Goal: Browse casually: Explore the website without a specific task or goal

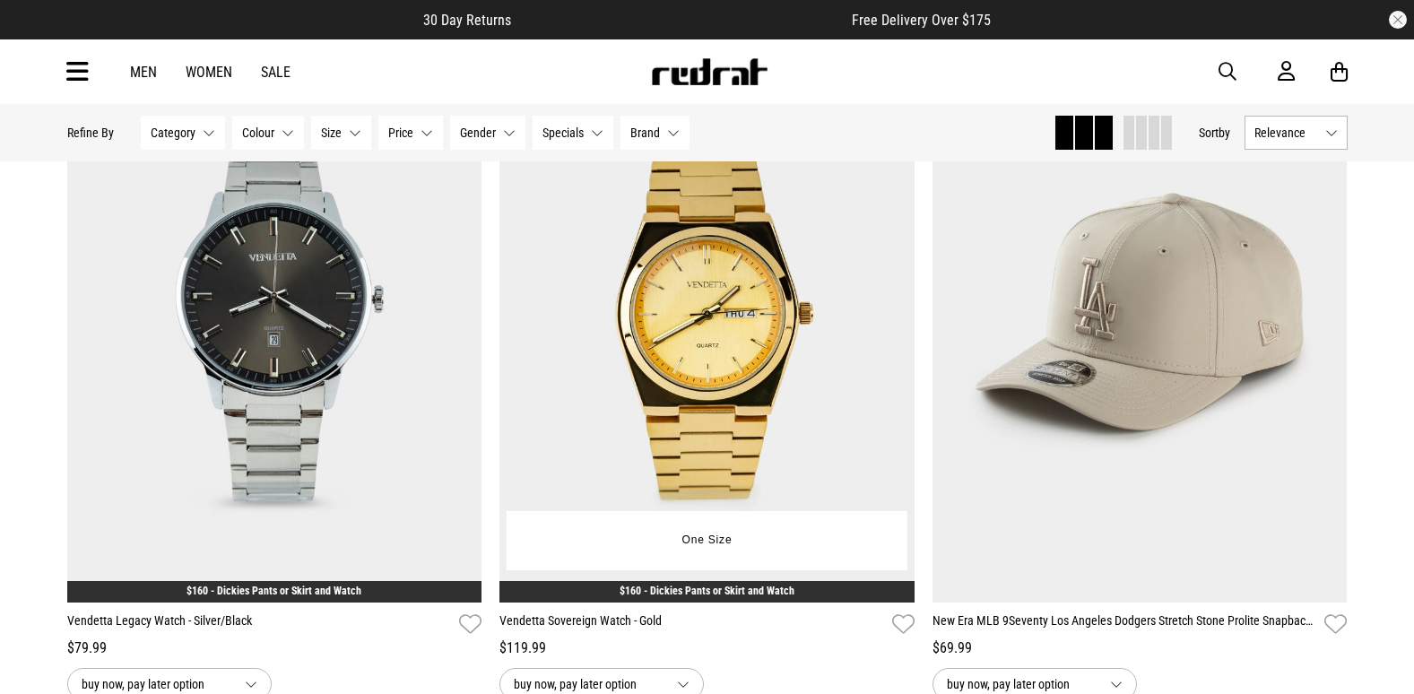
scroll to position [269, 0]
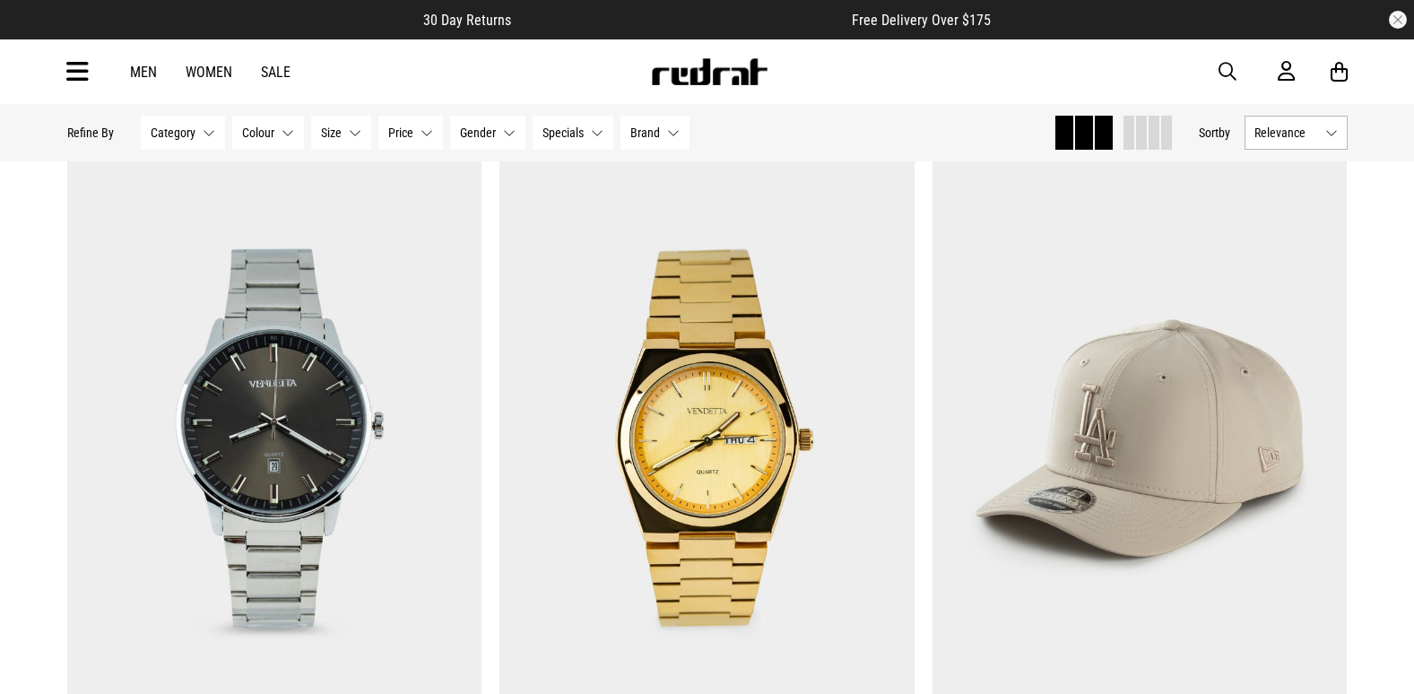
click at [690, 80] on img at bounding box center [709, 71] width 118 height 27
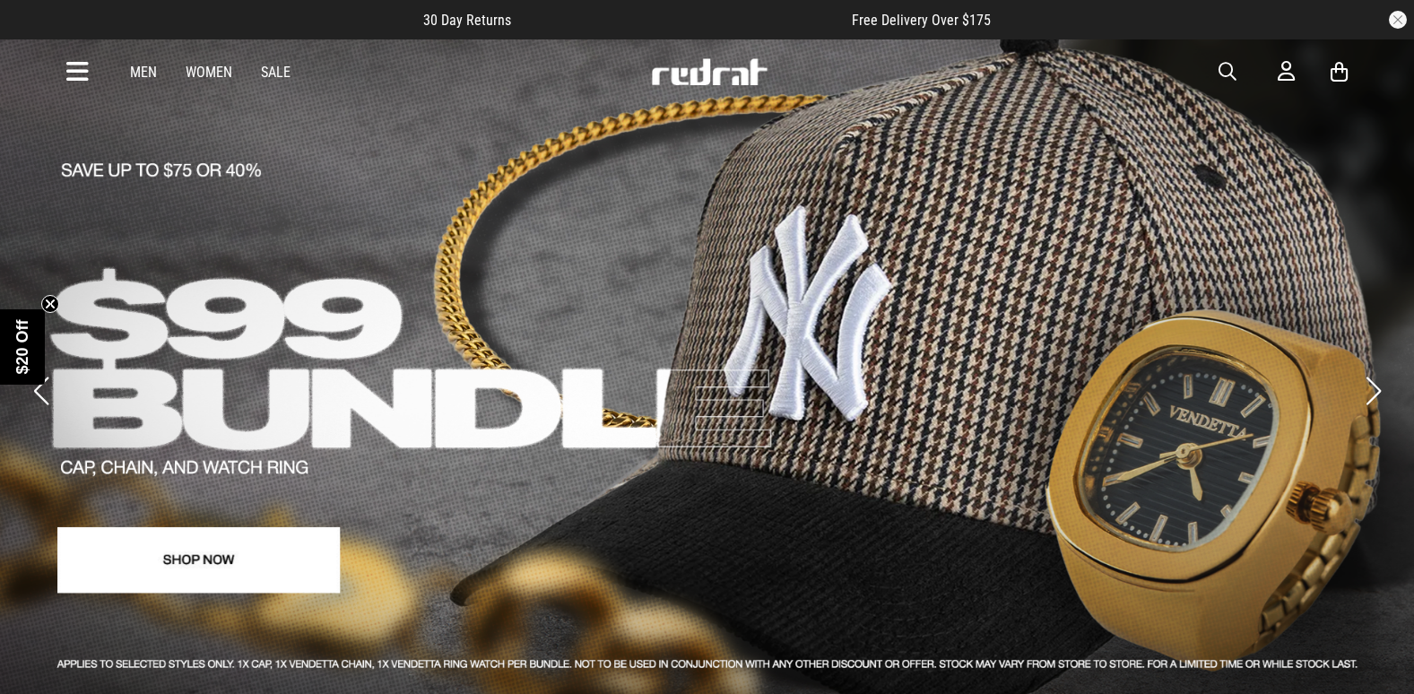
click at [53, 298] on circle "Close teaser" at bounding box center [50, 304] width 17 height 17
click at [39, 371] on button "Previous slide" at bounding box center [41, 390] width 24 height 39
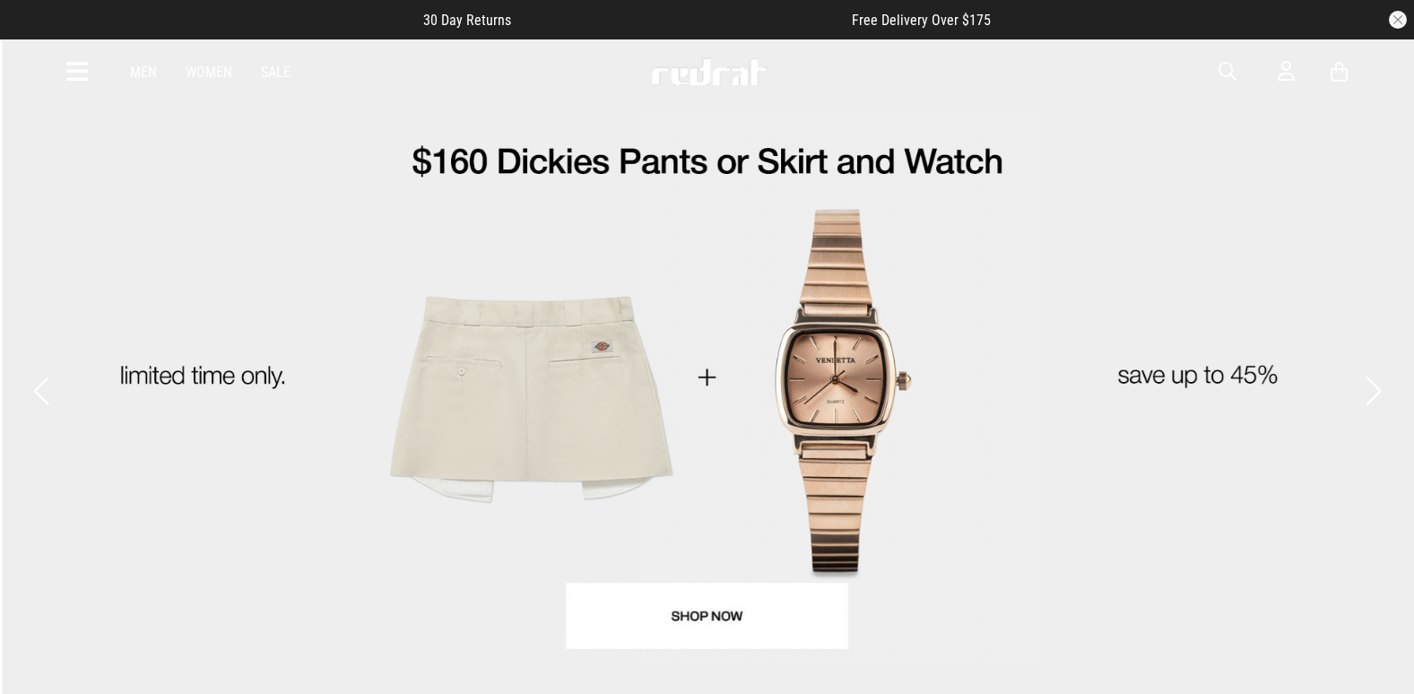
click at [39, 371] on button "Previous slide" at bounding box center [41, 390] width 24 height 39
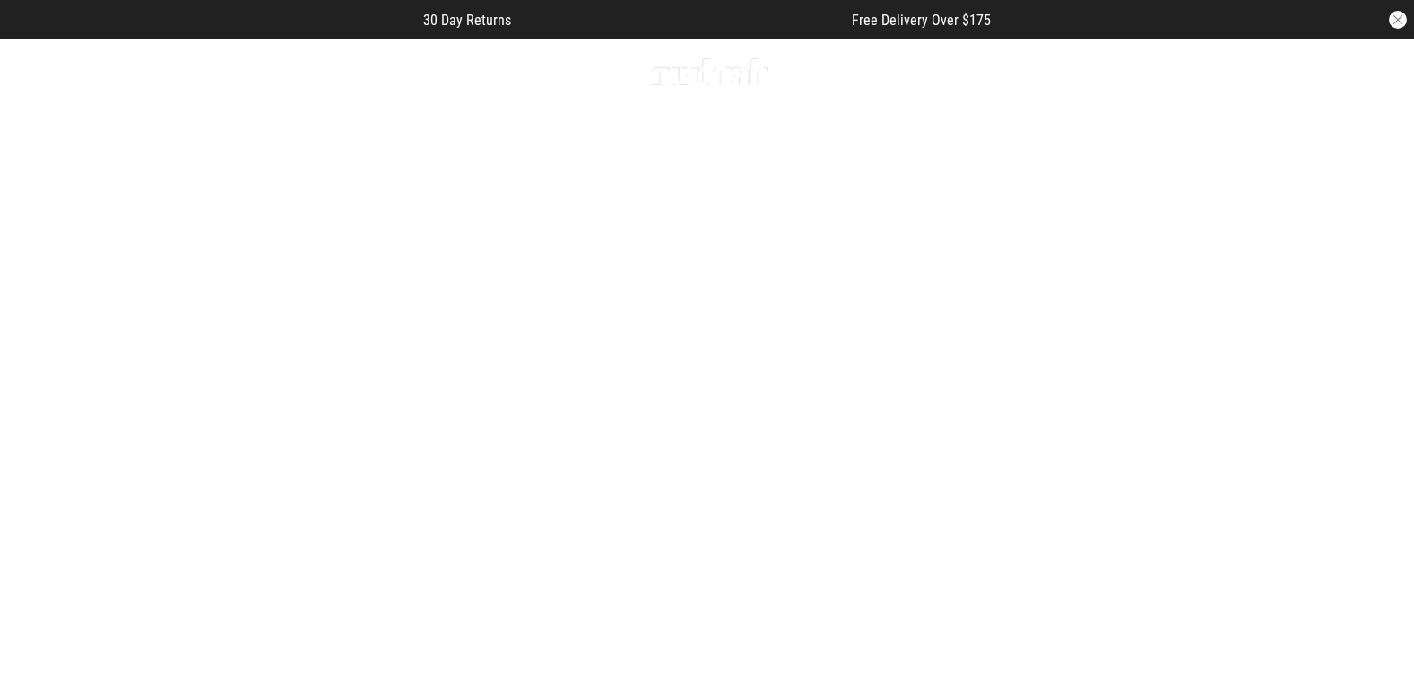
click at [753, 611] on link "1 / 5" at bounding box center [707, 391] width 1414 height 707
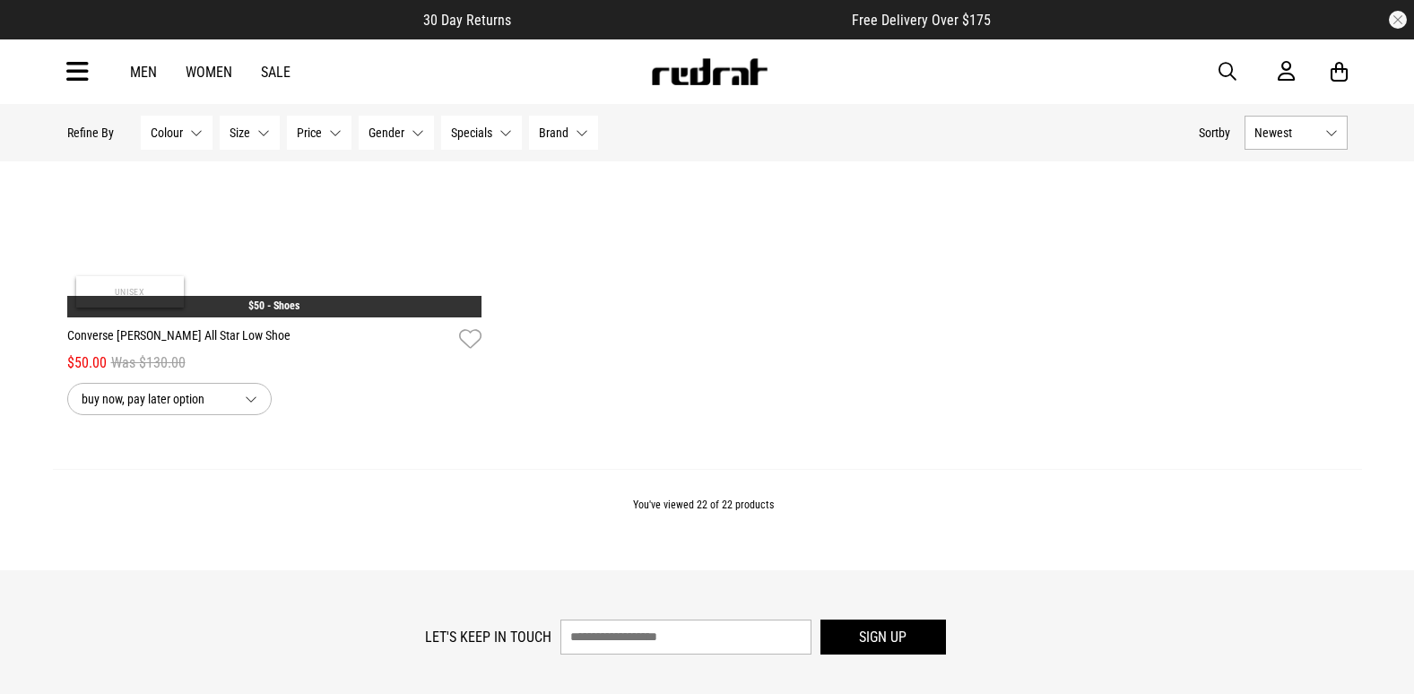
scroll to position [5290, 0]
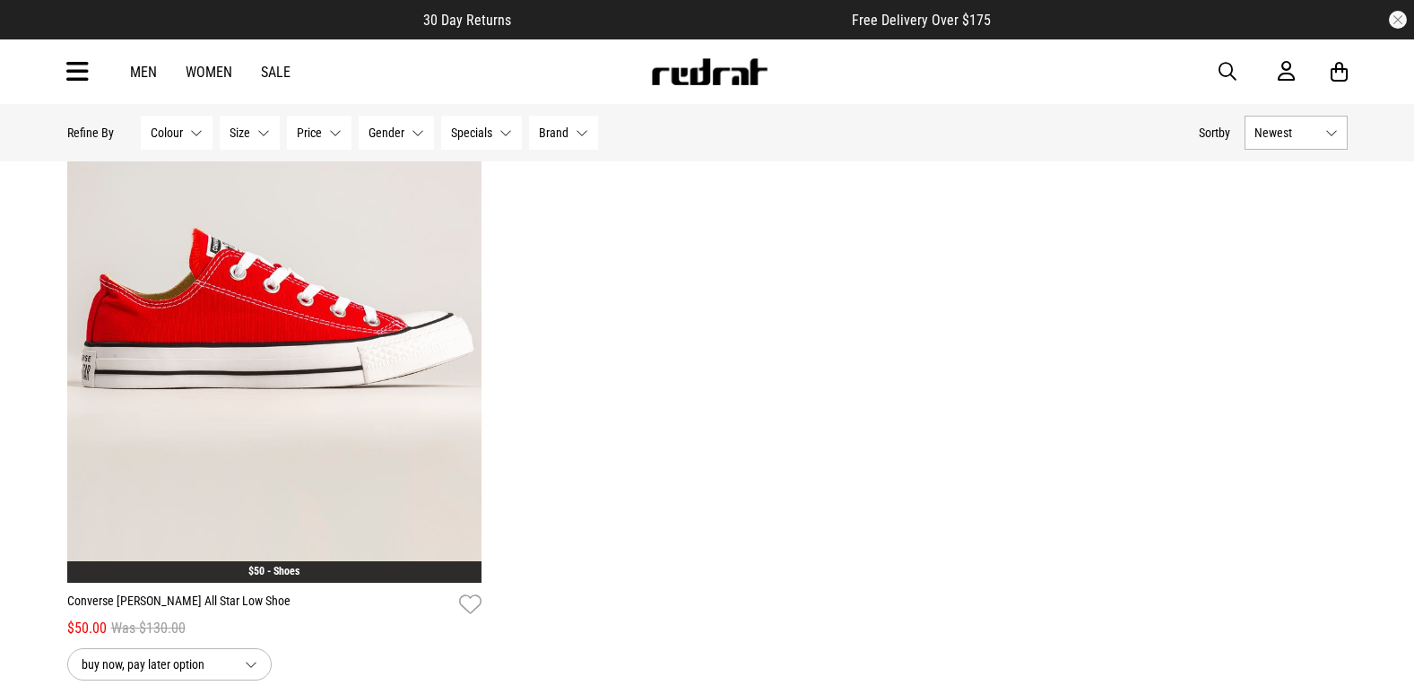
click at [697, 61] on img at bounding box center [709, 71] width 118 height 27
